Goal: Task Accomplishment & Management: Manage account settings

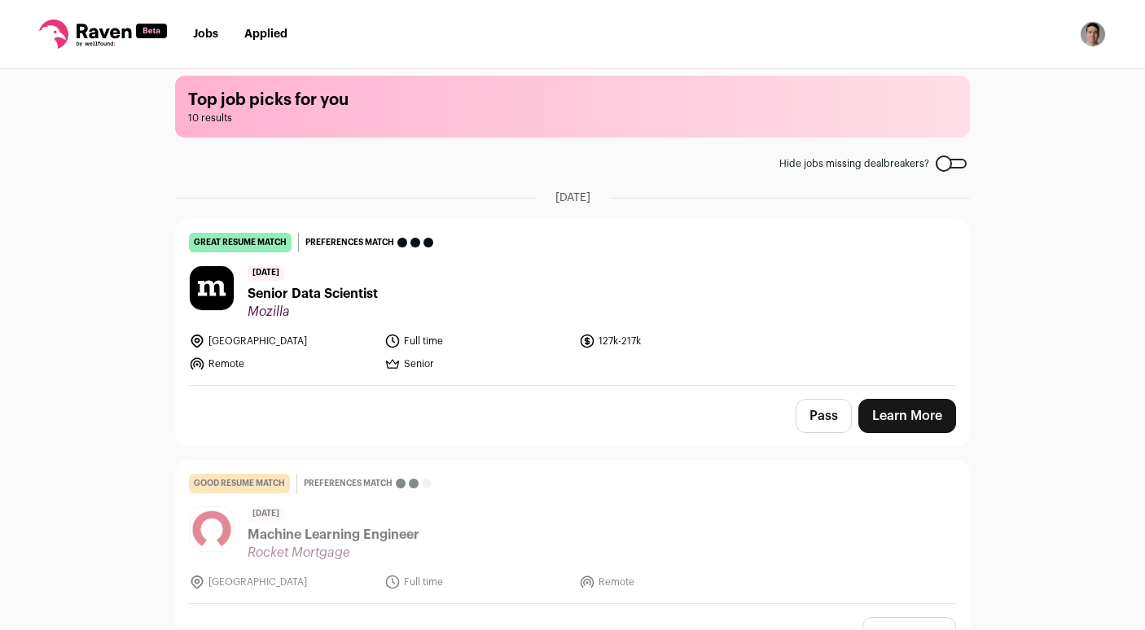
scroll to position [15, 0]
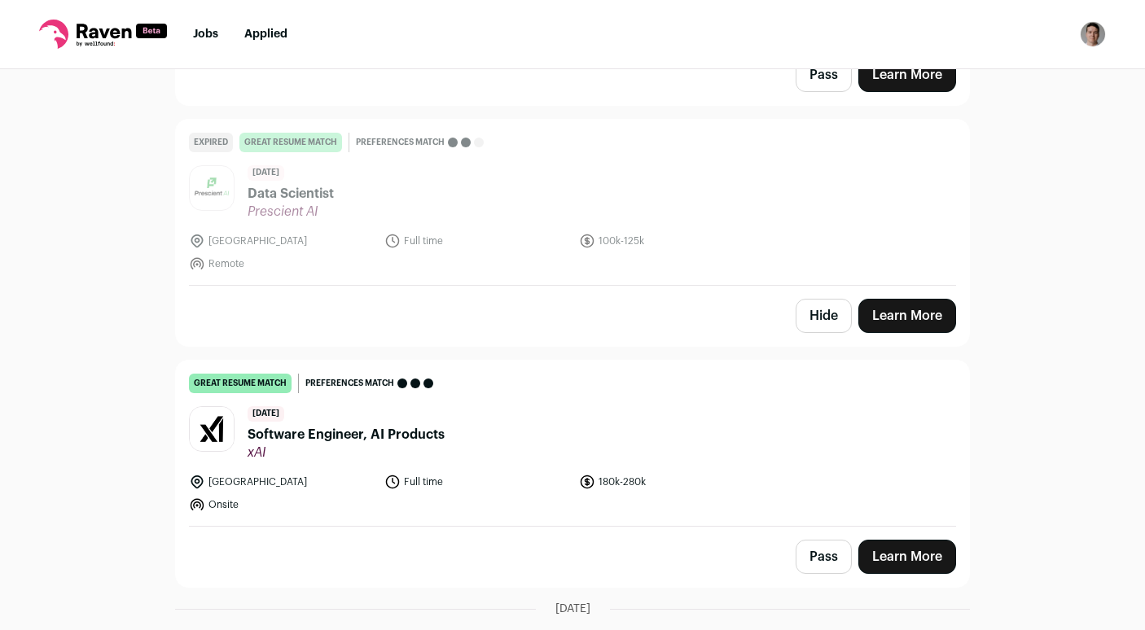
scroll to position [1497, 0]
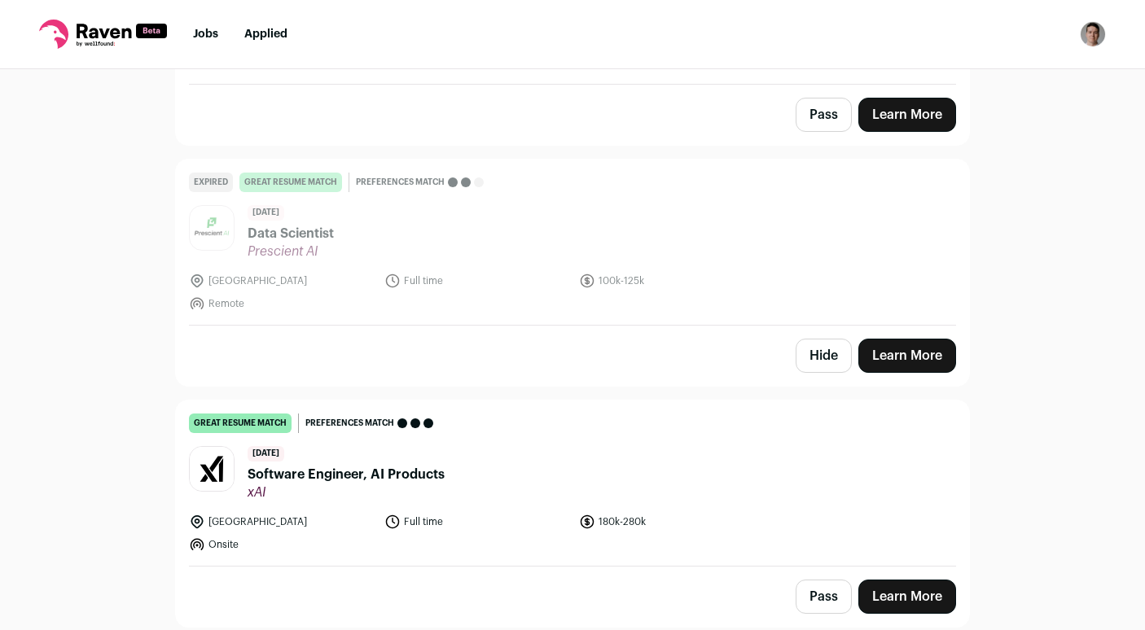
click at [822, 366] on button "Hide" at bounding box center [824, 356] width 56 height 34
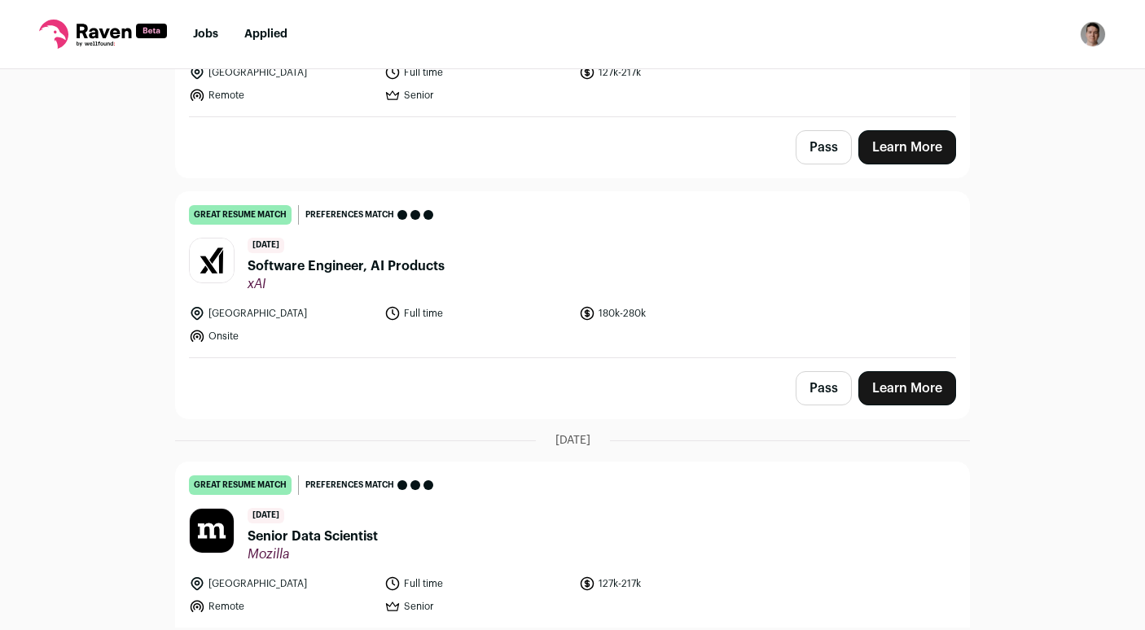
scroll to position [1526, 0]
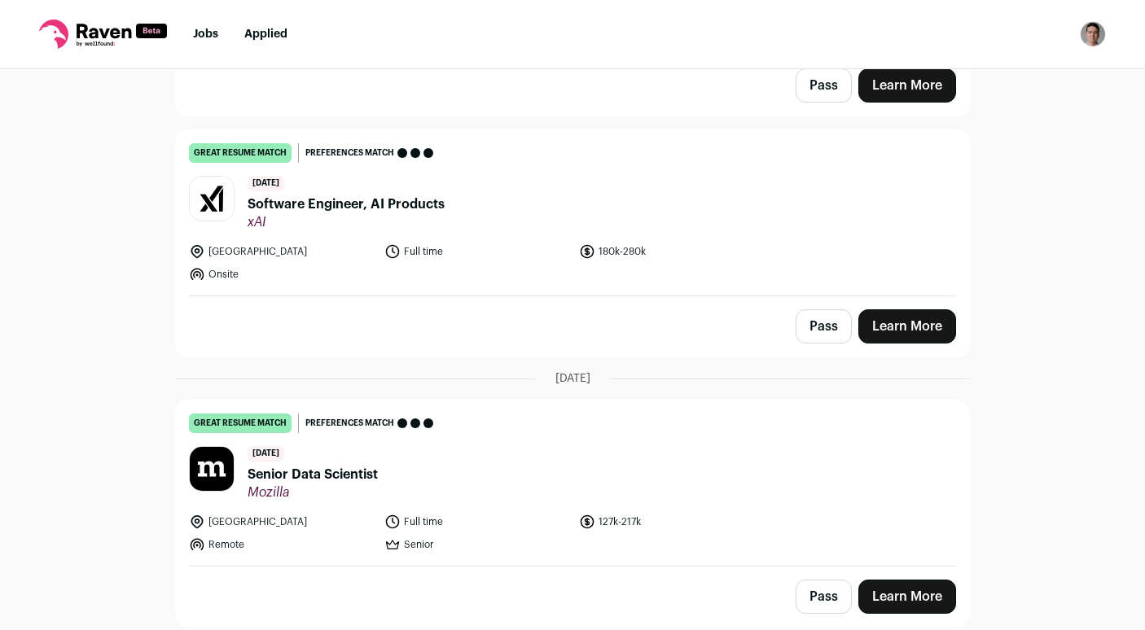
click at [825, 607] on button "Pass" at bounding box center [824, 597] width 56 height 34
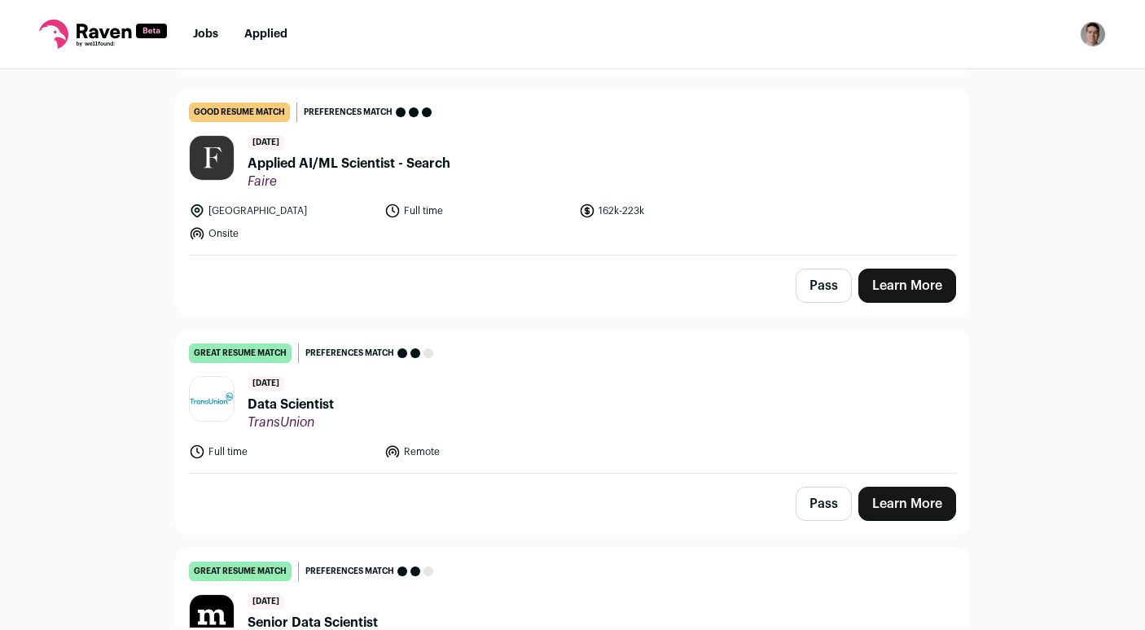
scroll to position [850, 0]
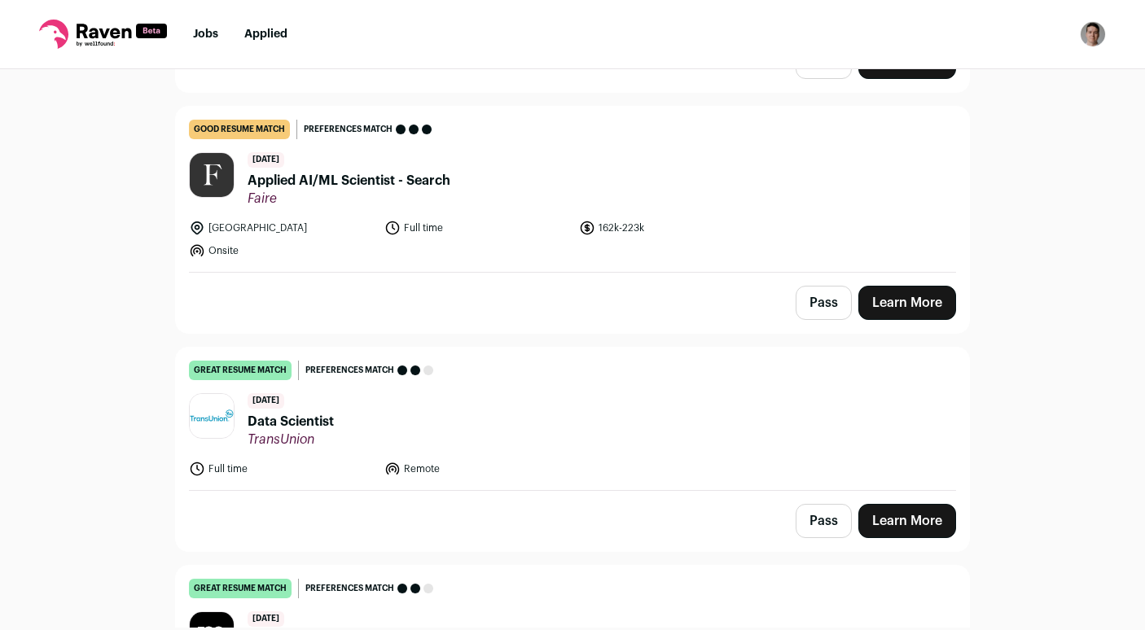
click at [397, 178] on span "Applied AI/ML Scientist - Search" at bounding box center [349, 181] width 203 height 20
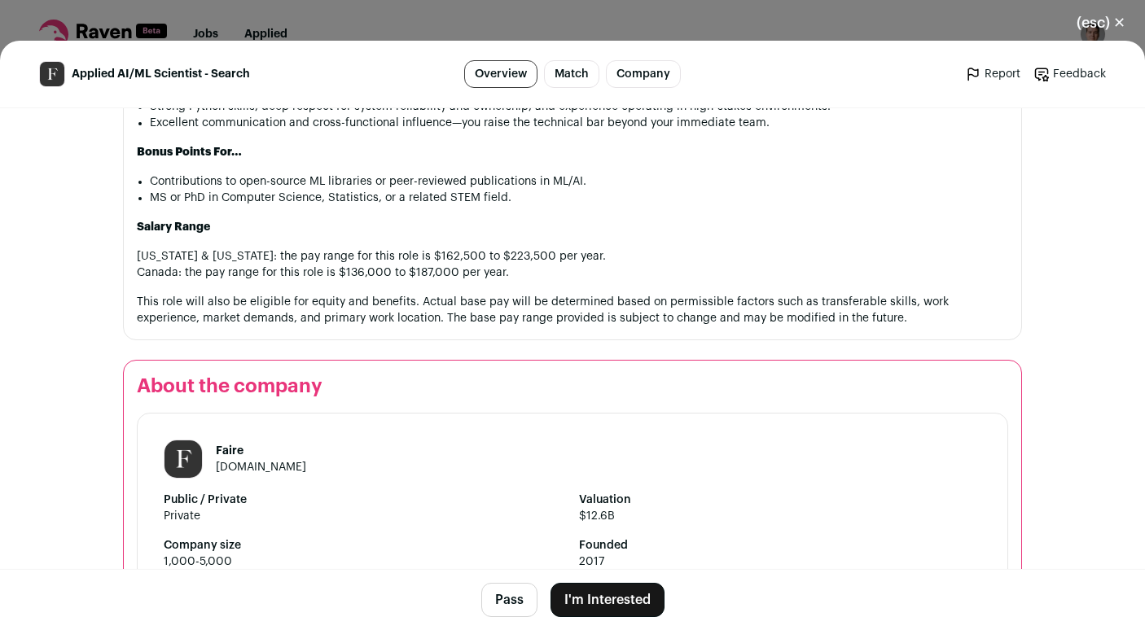
scroll to position [1539, 0]
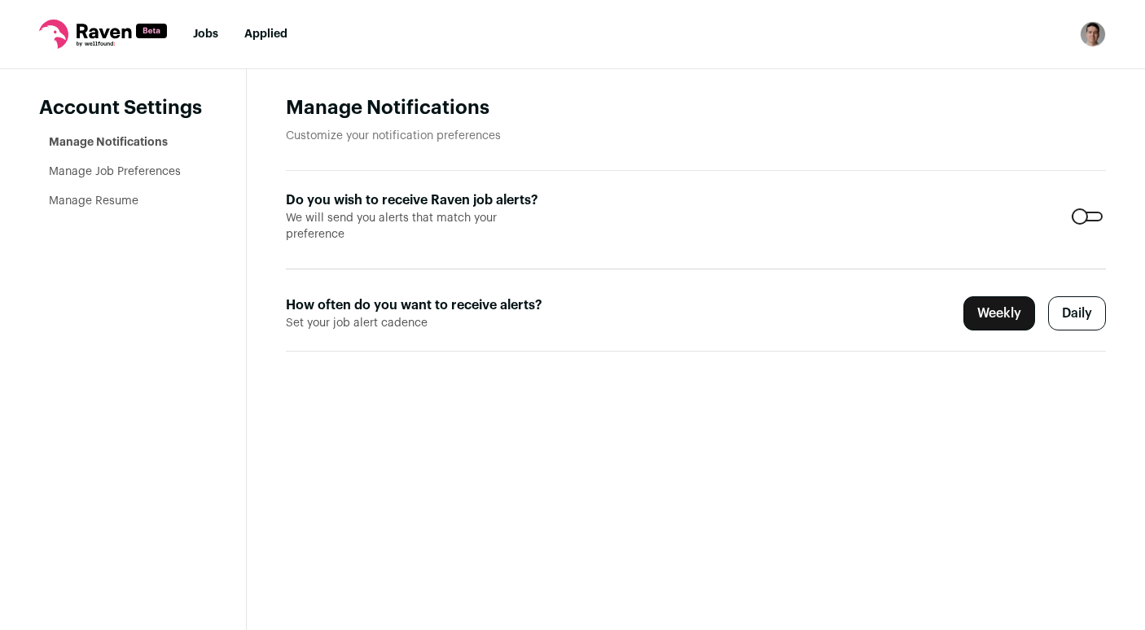
click at [198, 33] on link "Jobs" at bounding box center [205, 34] width 25 height 11
